Goal: Navigation & Orientation: Find specific page/section

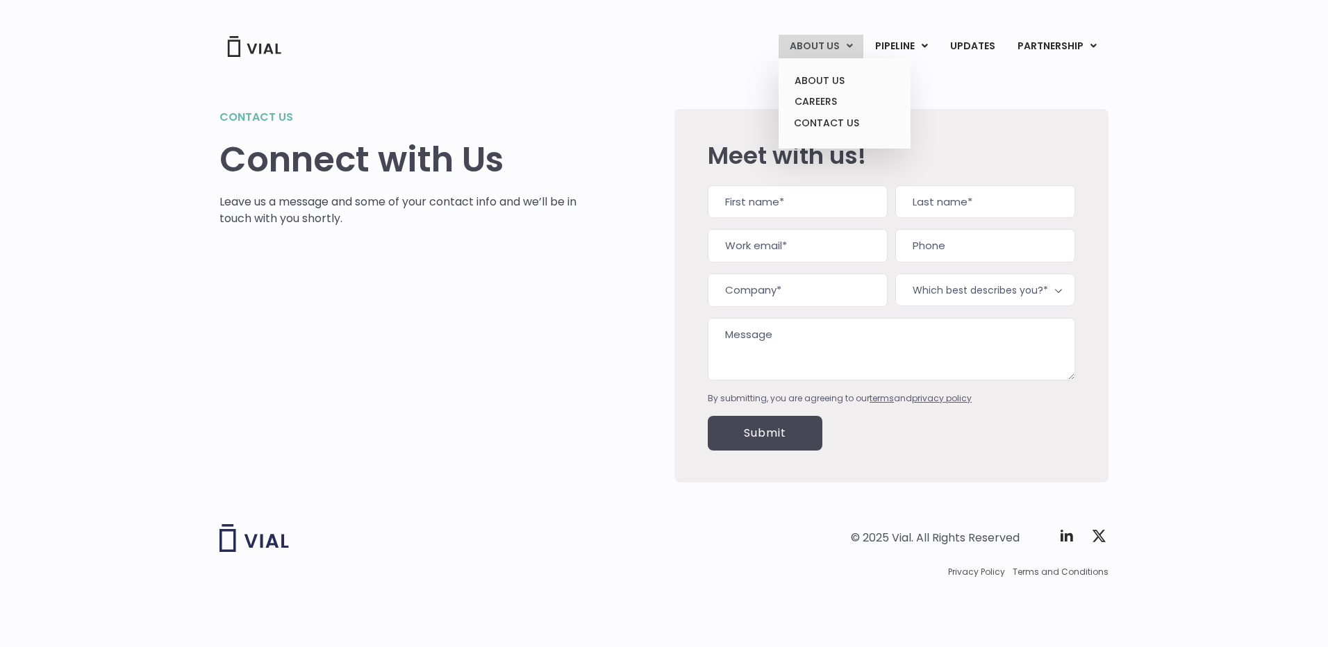
click at [845, 40] on link "ABOUT US" at bounding box center [820, 47] width 85 height 24
click at [821, 83] on link "ABOUT US" at bounding box center [844, 81] width 122 height 22
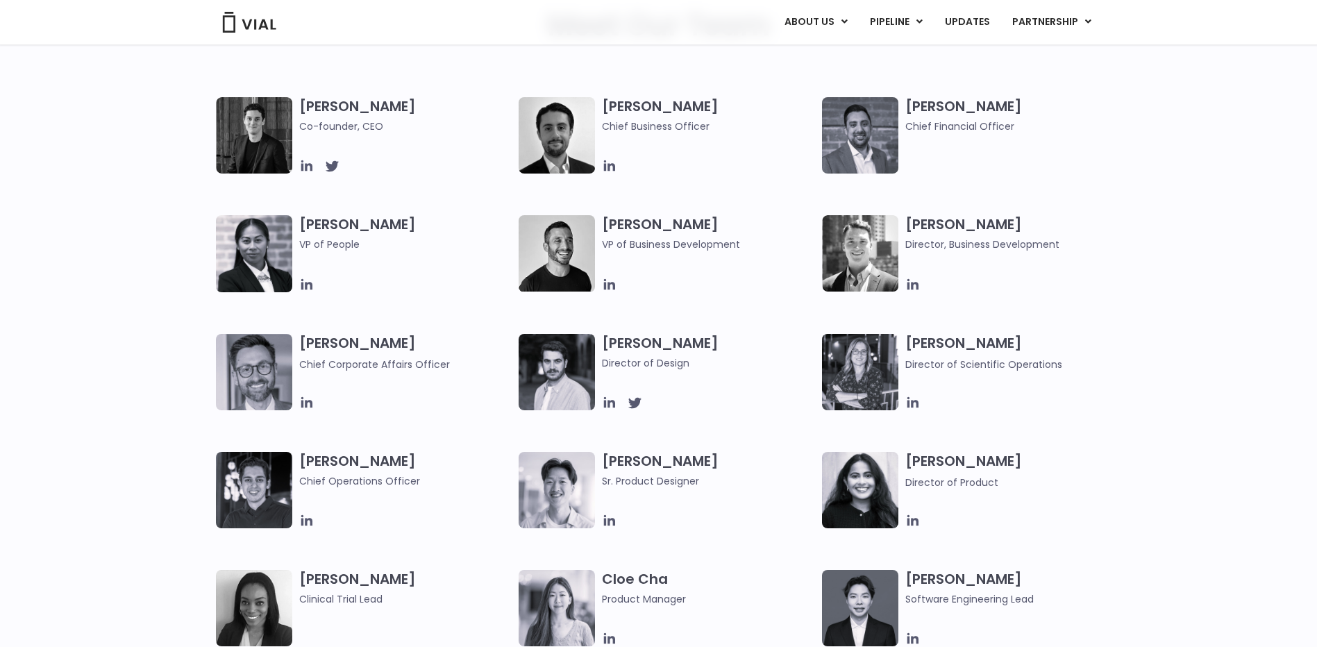
scroll to position [712, 0]
click at [913, 282] on icon at bounding box center [912, 283] width 11 height 11
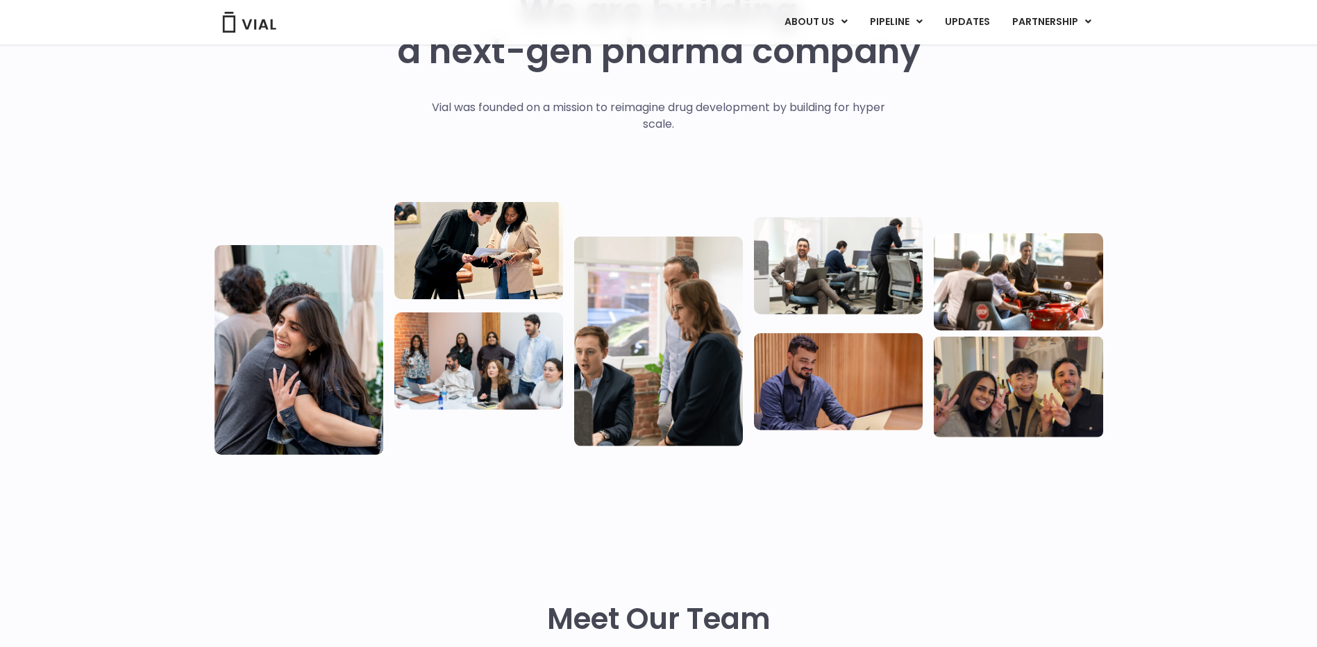
scroll to position [0, 0]
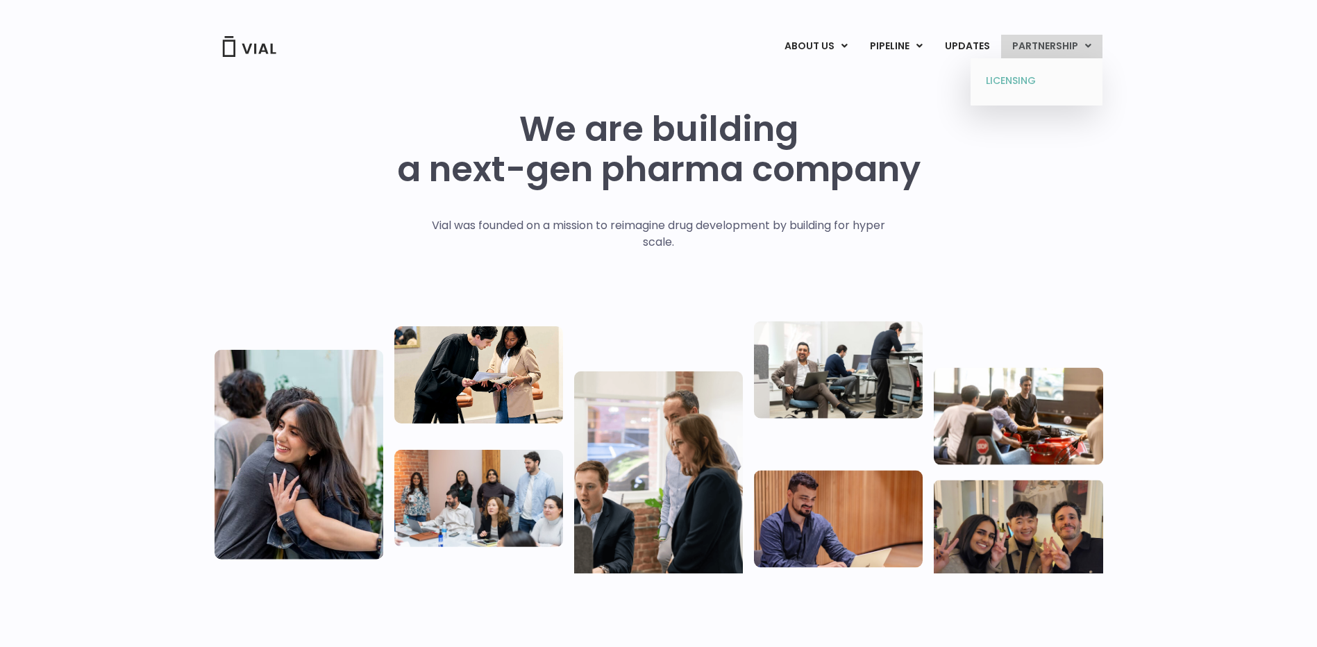
click at [1011, 75] on link "LICENSING" at bounding box center [1036, 81] width 122 height 22
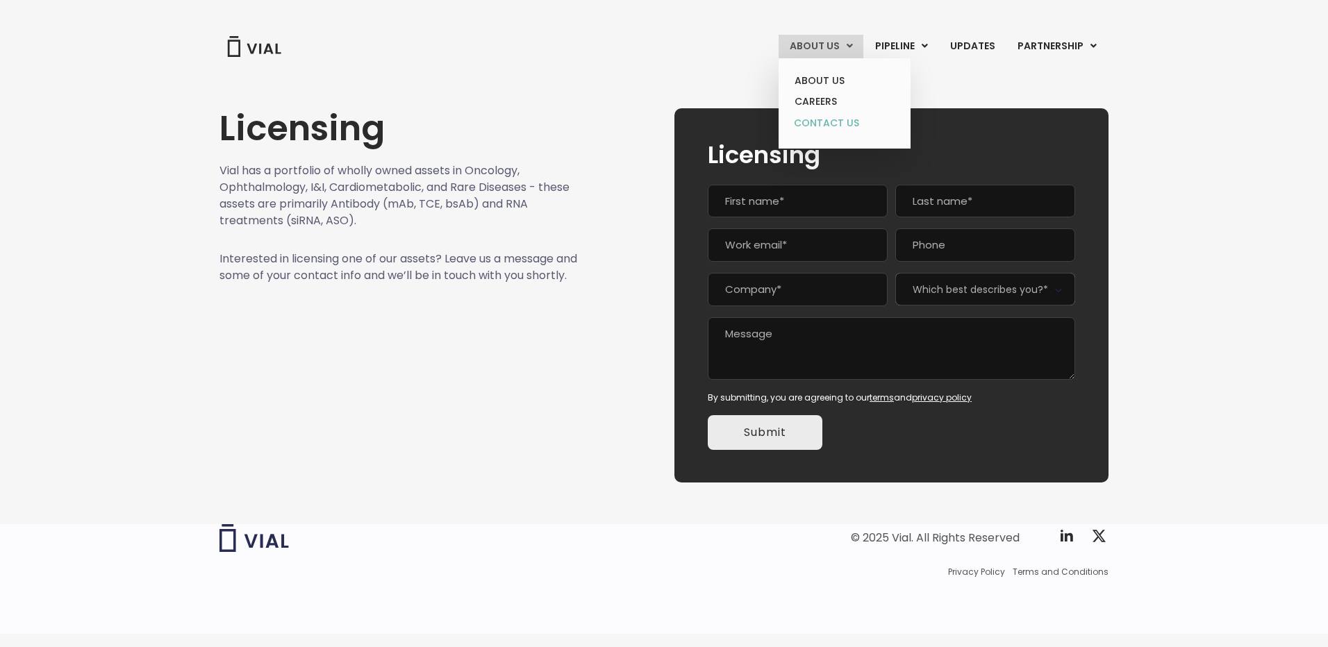
click at [818, 124] on link "CONTACT US" at bounding box center [844, 123] width 122 height 22
